Goal: Task Accomplishment & Management: Complete application form

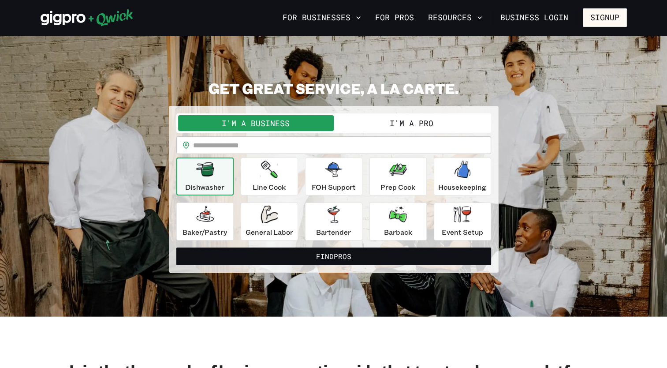
click at [407, 121] on button "I'm a Pro" at bounding box center [412, 123] width 156 height 16
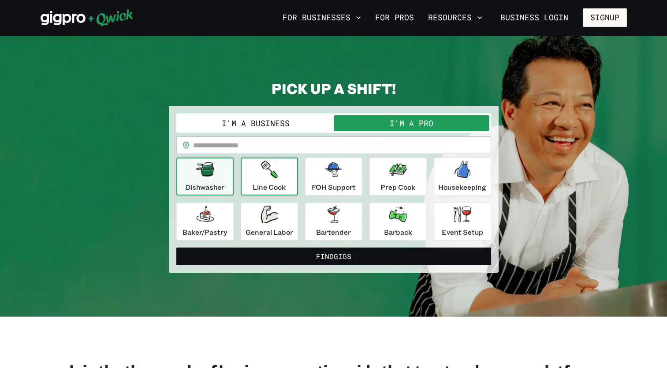
click at [279, 172] on div "Line Cook" at bounding box center [269, 177] width 33 height 32
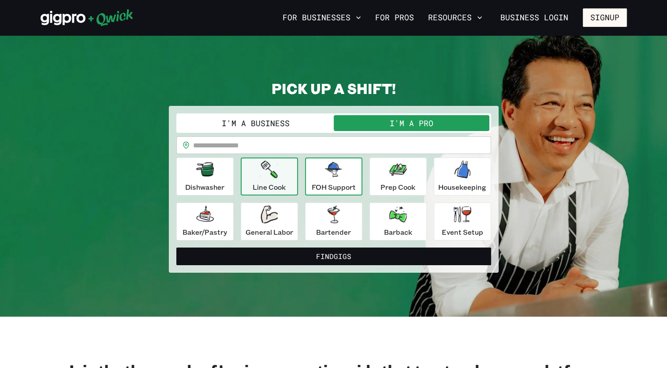
click at [328, 178] on div "FOH Support" at bounding box center [334, 177] width 44 height 32
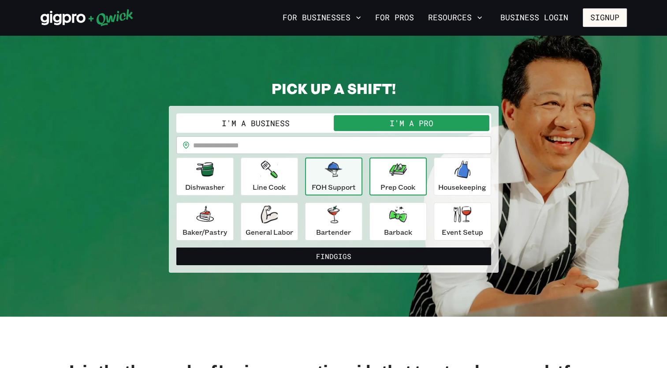
click at [403, 182] on p "Prep Cook" at bounding box center [398, 187] width 35 height 11
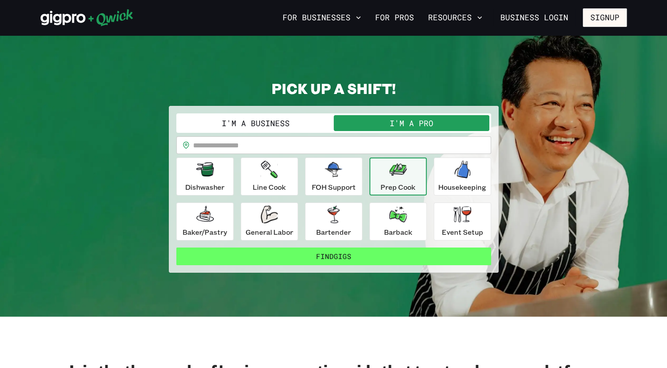
click at [336, 257] on button "Find Gigs" at bounding box center [333, 256] width 315 height 18
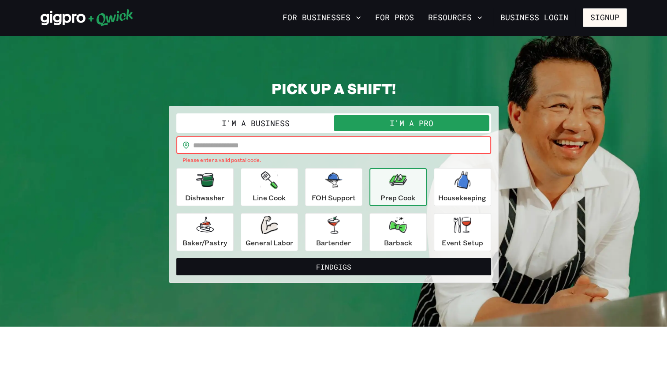
click at [211, 136] on input "text" at bounding box center [342, 145] width 298 height 18
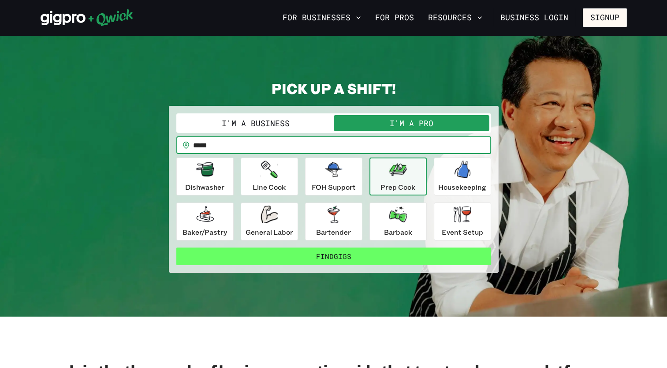
type input "*****"
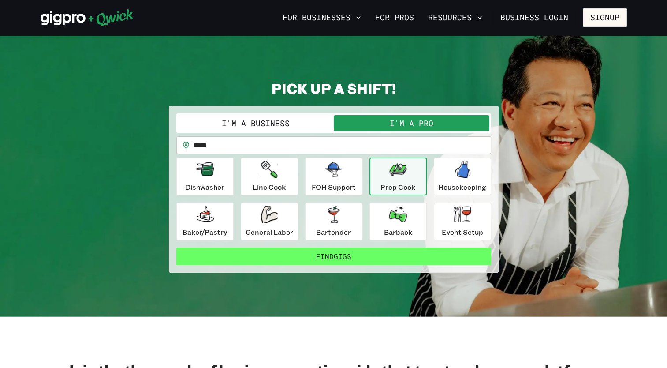
click at [335, 248] on button "Find Gigs" at bounding box center [333, 256] width 315 height 18
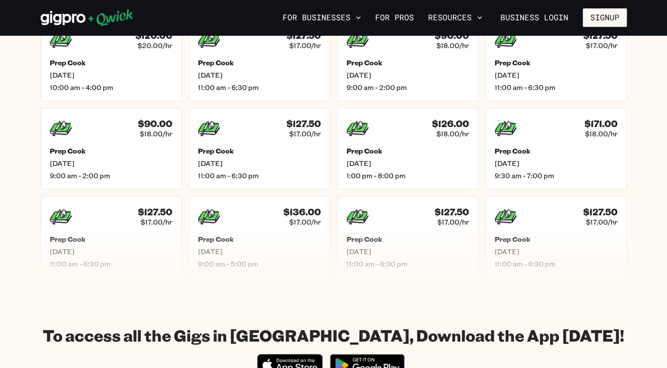
scroll to position [265, 0]
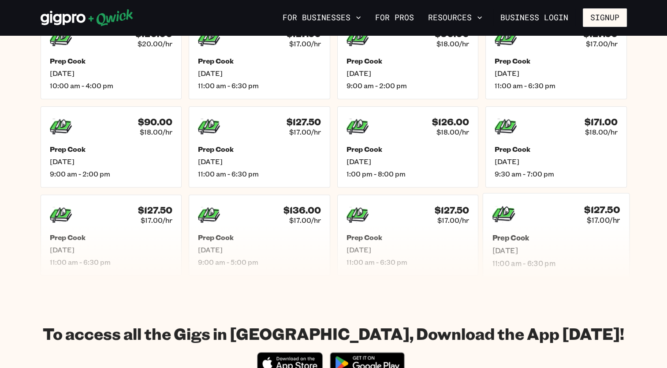
click at [532, 248] on span "Mon, Sep 15" at bounding box center [556, 250] width 128 height 9
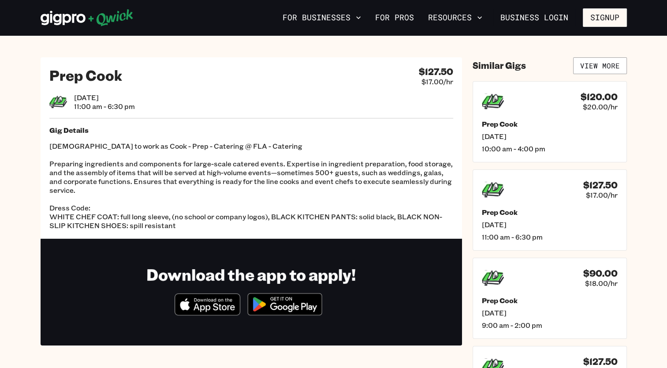
click at [345, 240] on section "Download the app to apply! Download_on_the_App_Store_Badge_US-UK_RGB_blk_4SVG_0…" at bounding box center [252, 292] width 422 height 107
drag, startPoint x: 345, startPoint y: 240, endPoint x: 340, endPoint y: 225, distance: 15.3
click at [340, 225] on p "Gig to work as Cook - Prep - Catering @ FLA - Catering Preparing ingredients an…" at bounding box center [251, 186] width 404 height 88
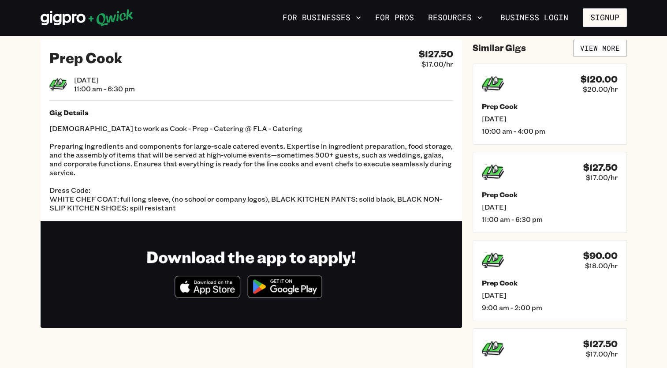
scroll to position [35, 0]
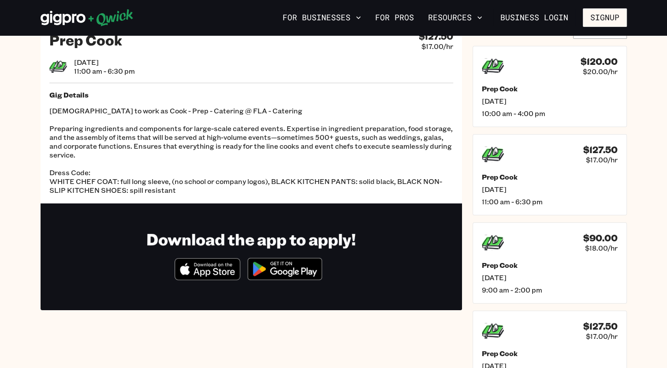
click at [293, 268] on img at bounding box center [285, 268] width 86 height 33
click at [403, 20] on link "For Pros" at bounding box center [395, 17] width 46 height 15
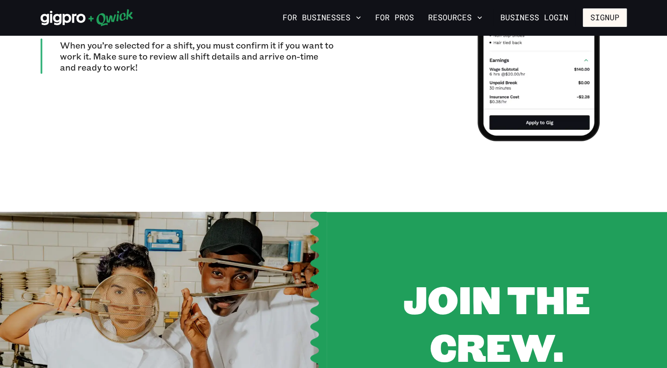
scroll to position [1287, 0]
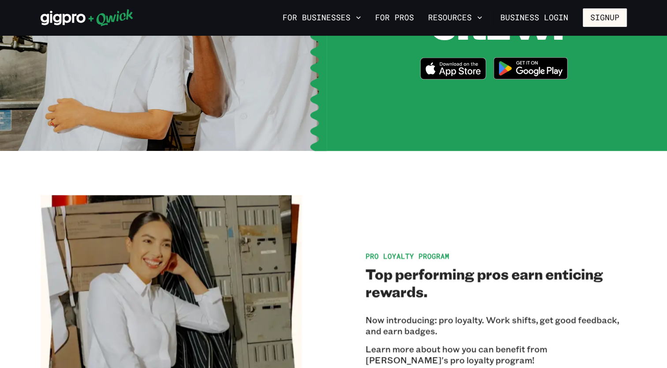
click at [665, 274] on section "Pro Loyalty Program Top performing pros earn enticing rewards. Now introducing:…" at bounding box center [333, 326] width 667 height 350
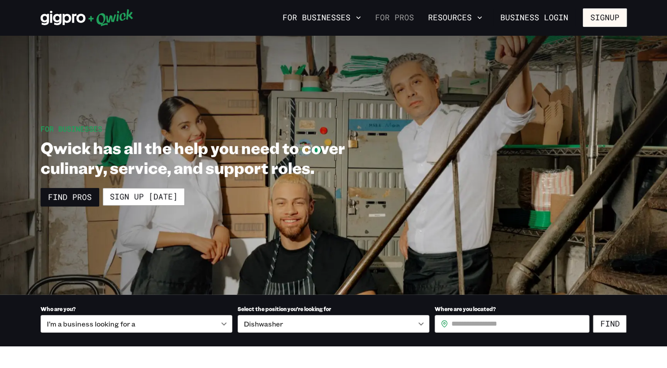
click at [393, 16] on link "For Pros" at bounding box center [395, 17] width 46 height 15
